Goal: Obtain resource: Obtain resource

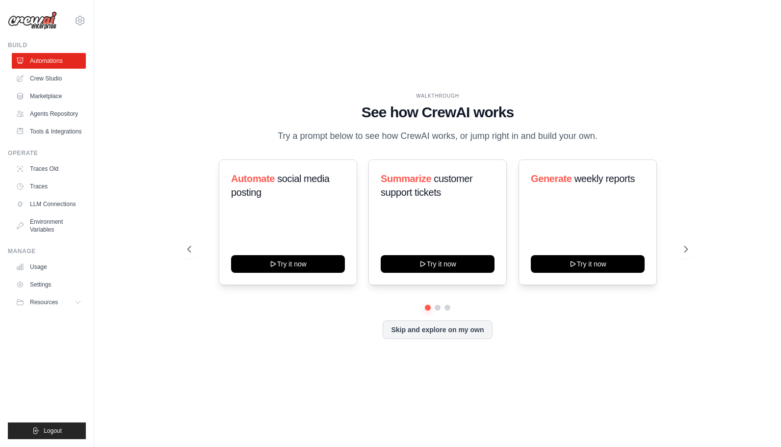
click at [62, 97] on link "Marketplace" at bounding box center [49, 96] width 74 height 16
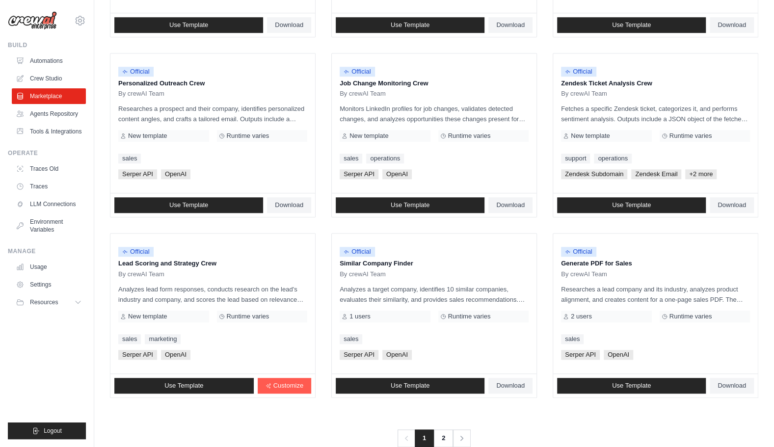
scroll to position [460, 0]
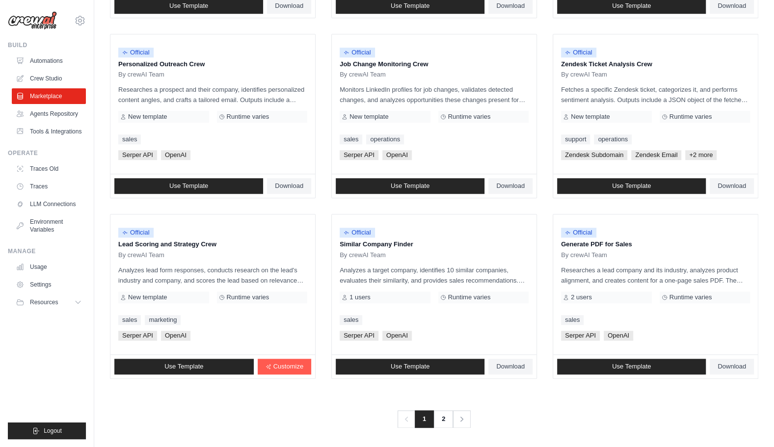
click at [445, 419] on link "2" at bounding box center [443, 419] width 20 height 18
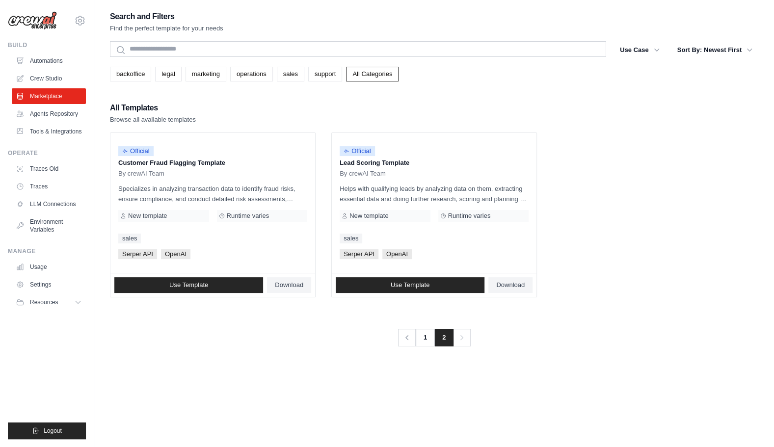
click at [419, 341] on link "1" at bounding box center [425, 338] width 20 height 18
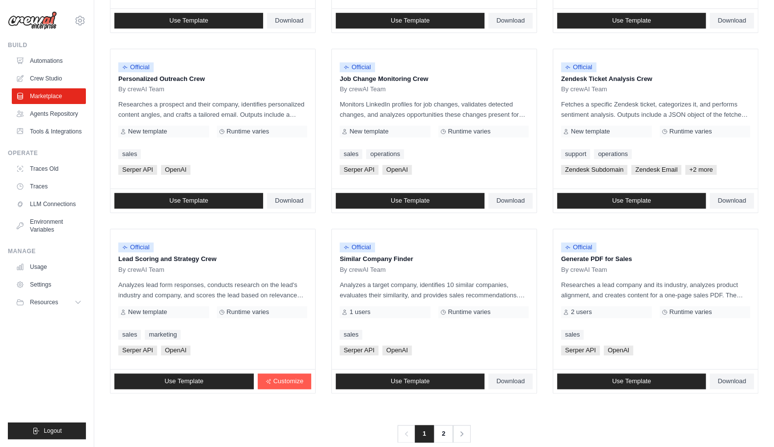
scroll to position [460, 0]
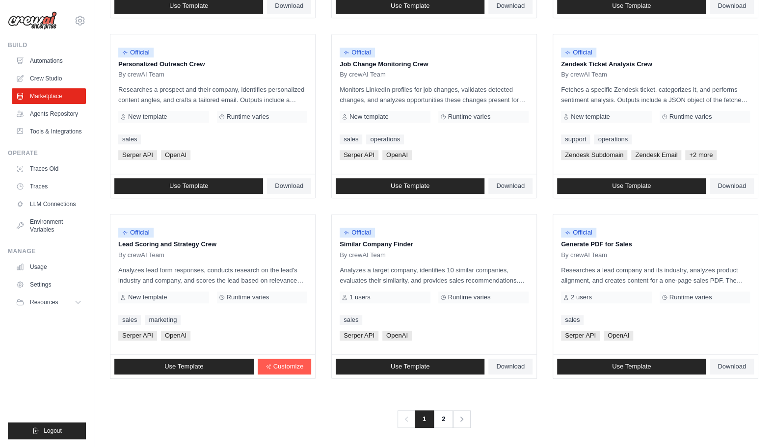
click at [649, 365] on span "Use Template" at bounding box center [631, 367] width 39 height 8
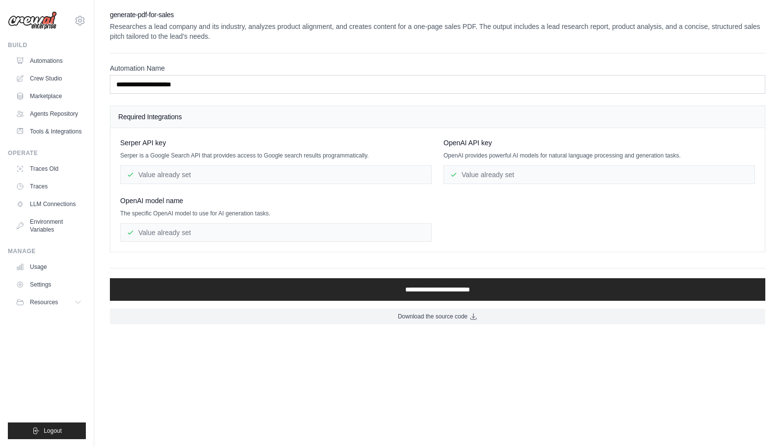
click at [443, 313] on span "Download the source code" at bounding box center [433, 317] width 70 height 8
click at [305, 364] on body "[PERSON_NAME][EMAIL_ADDRESS][PERSON_NAME][DOMAIN_NAME] Settings Build Automatio…" at bounding box center [390, 223] width 781 height 447
